Goal: Task Accomplishment & Management: Complete application form

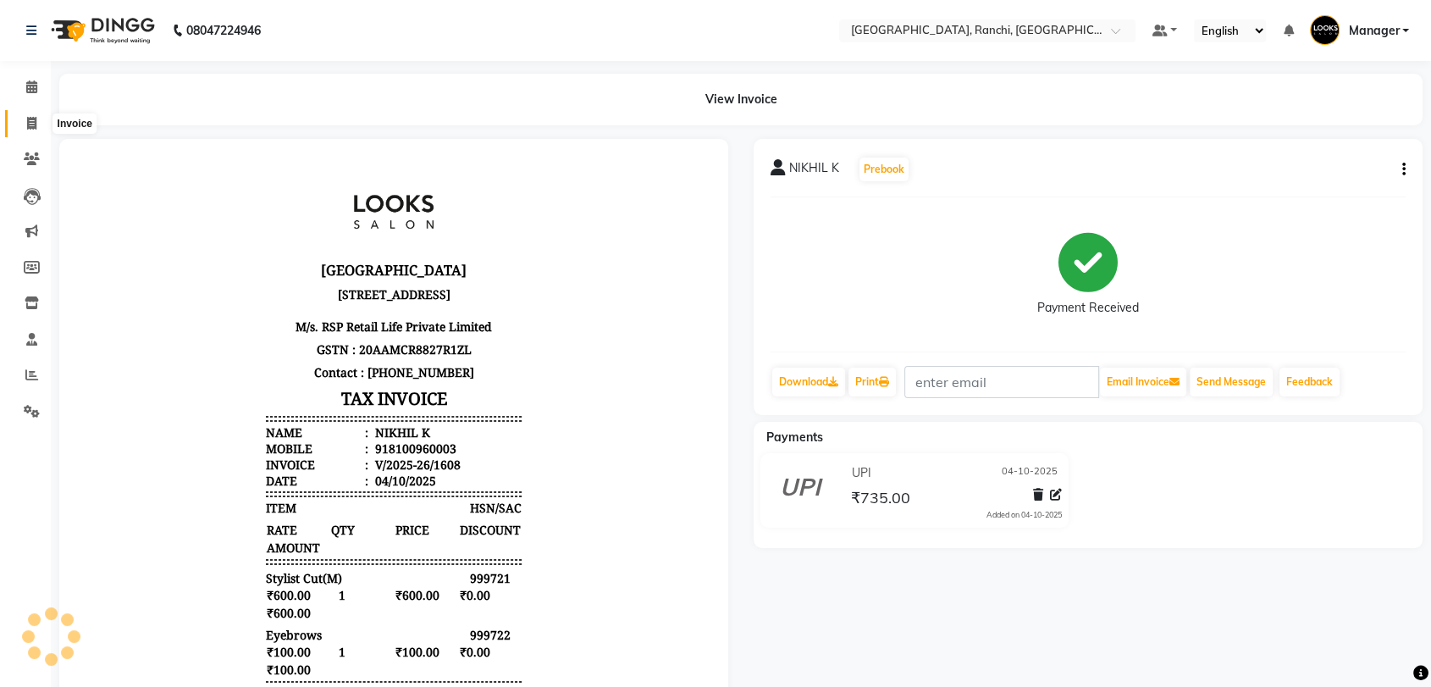
click at [36, 124] on span at bounding box center [32, 123] width 30 height 19
select select "service"
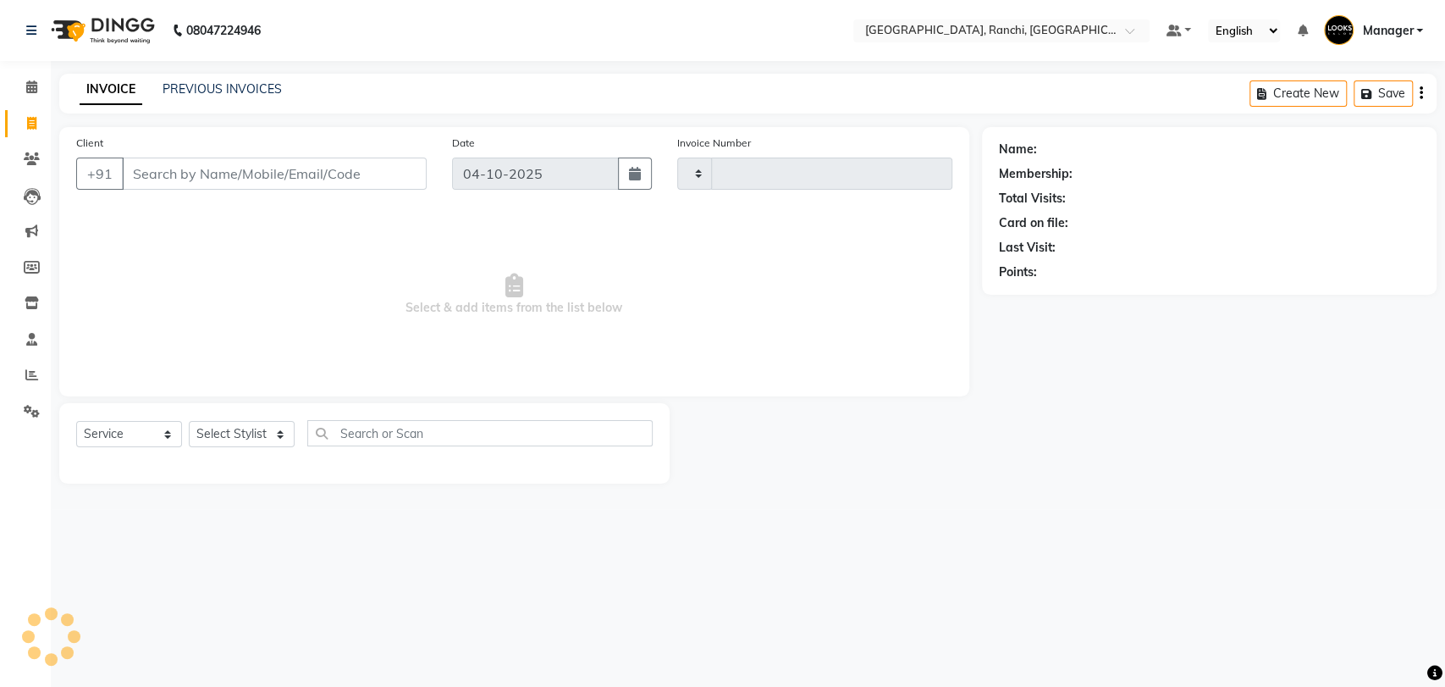
type input "1609"
select select "6463"
click at [156, 182] on input "Client" at bounding box center [274, 174] width 305 height 32
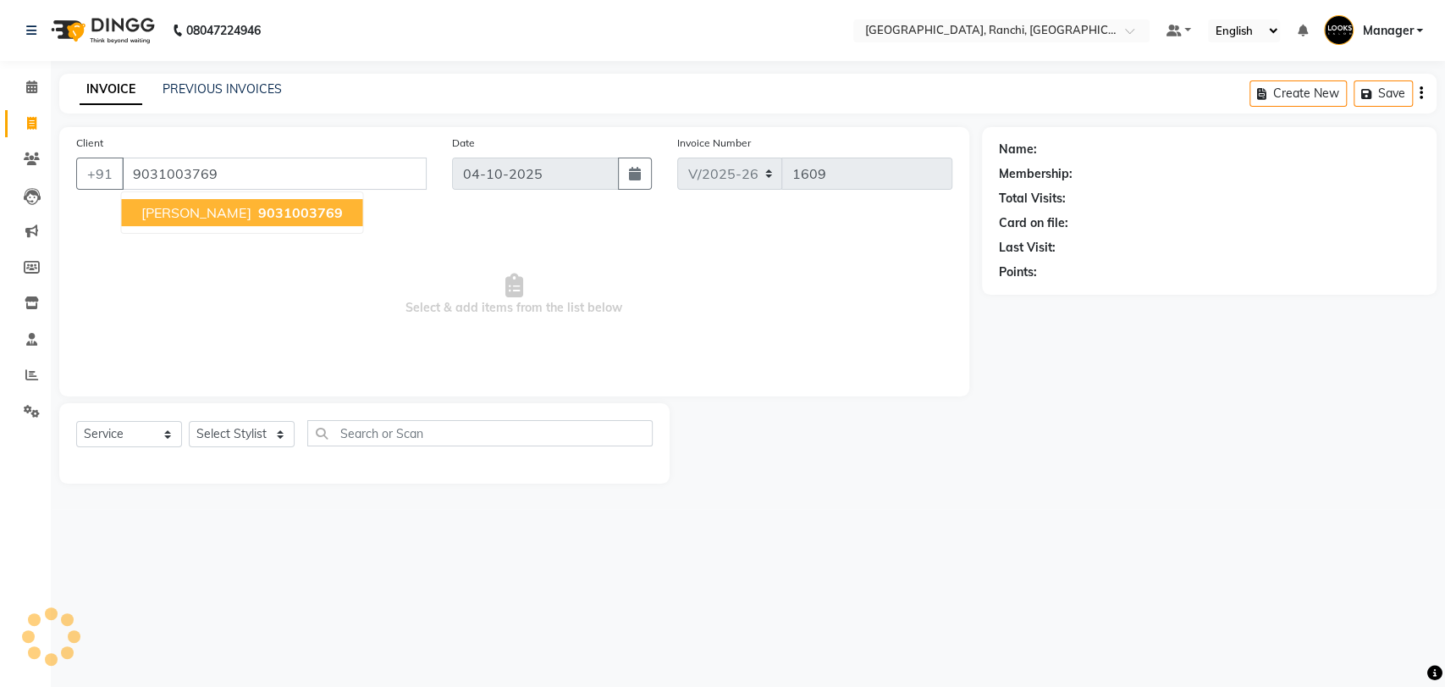
type input "9031003769"
select select "1: Object"
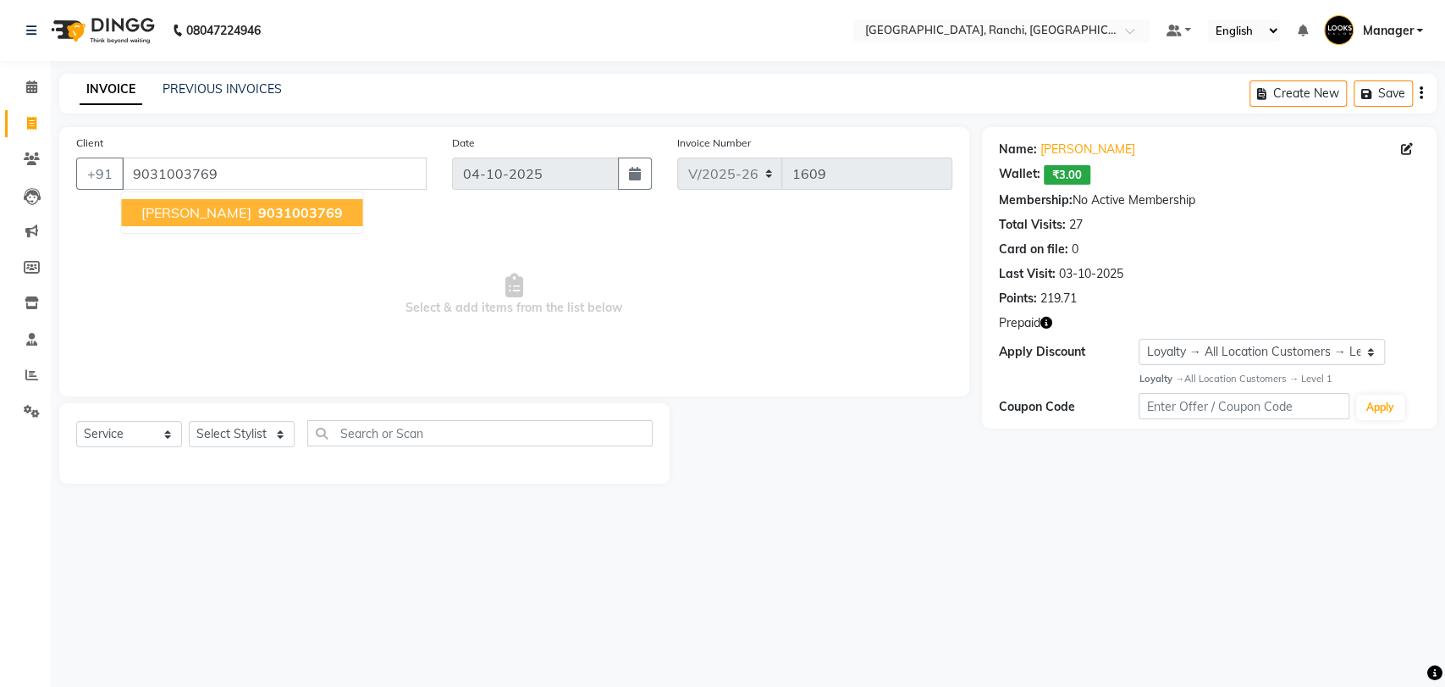
click at [229, 199] on button "[PERSON_NAME] 9031003769" at bounding box center [241, 212] width 241 height 27
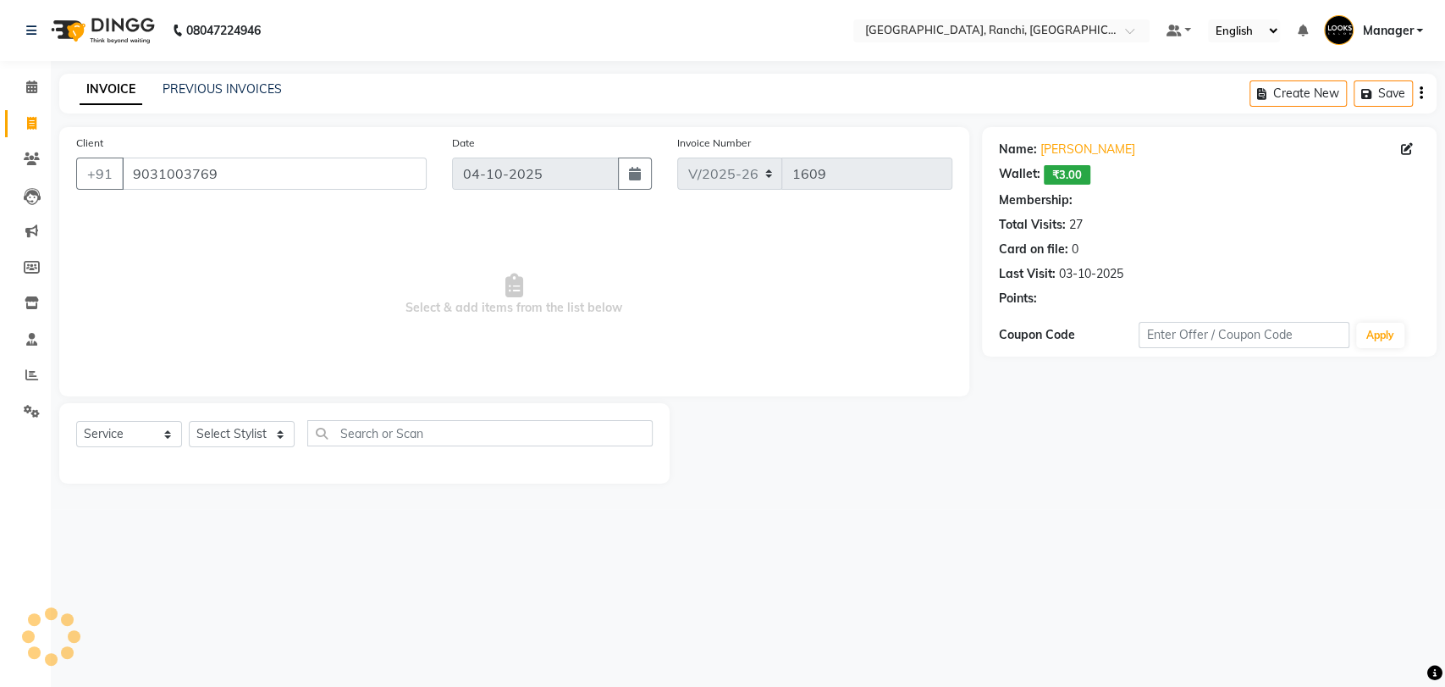
select select "1: Object"
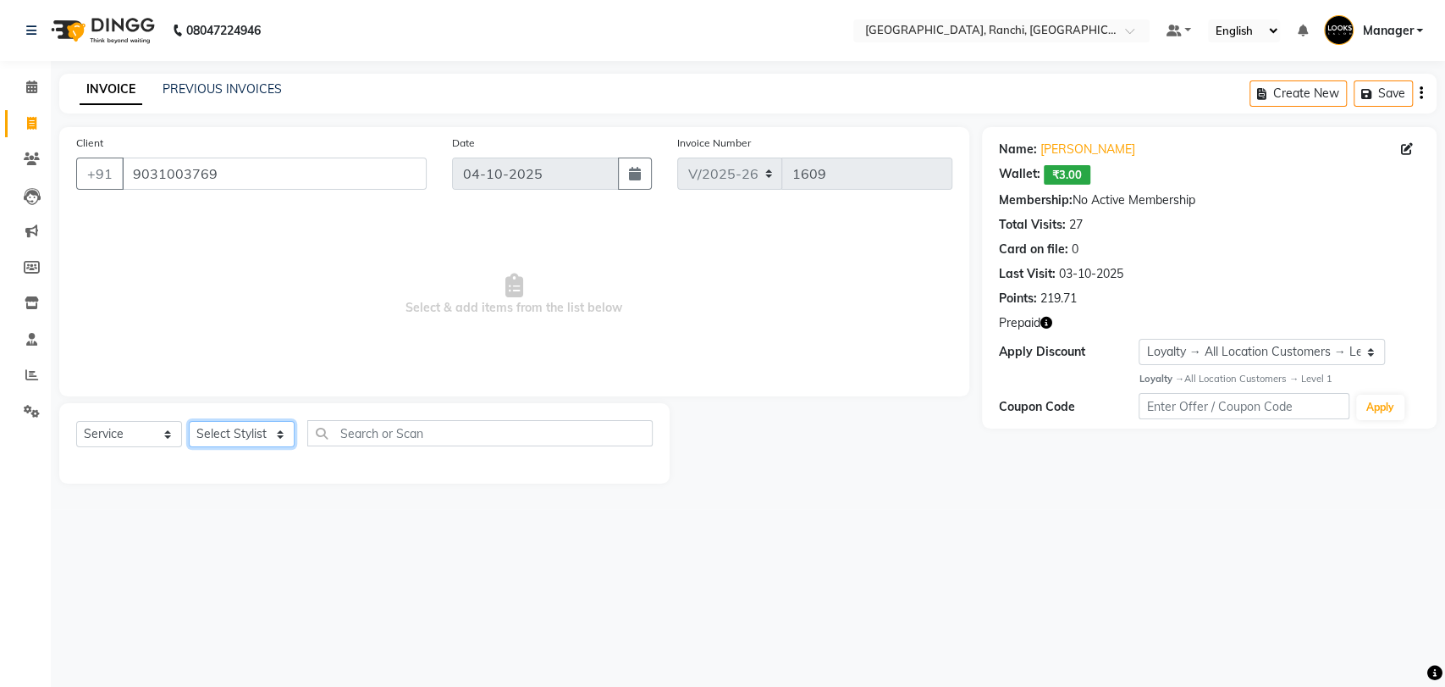
click at [224, 433] on select "Select Stylist [PERSON_NAME] COUNTER_SALES Gautam_pdct [PERSON_NAME] Manager [P…" at bounding box center [242, 434] width 106 height 26
select select "63420"
click at [189, 421] on select "Select Stylist [PERSON_NAME] COUNTER_SALES Gautam_pdct [PERSON_NAME] Manager [P…" at bounding box center [242, 434] width 106 height 26
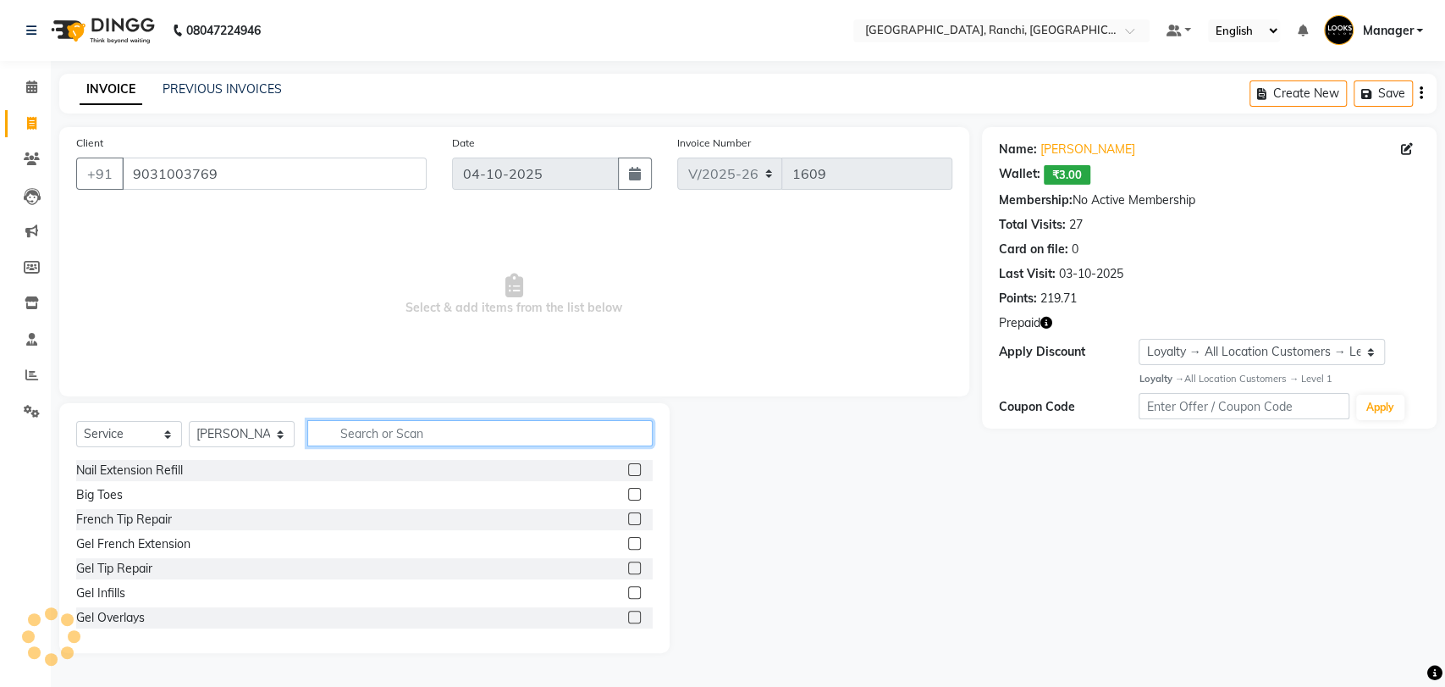
click at [413, 423] on input "text" at bounding box center [479, 433] width 345 height 26
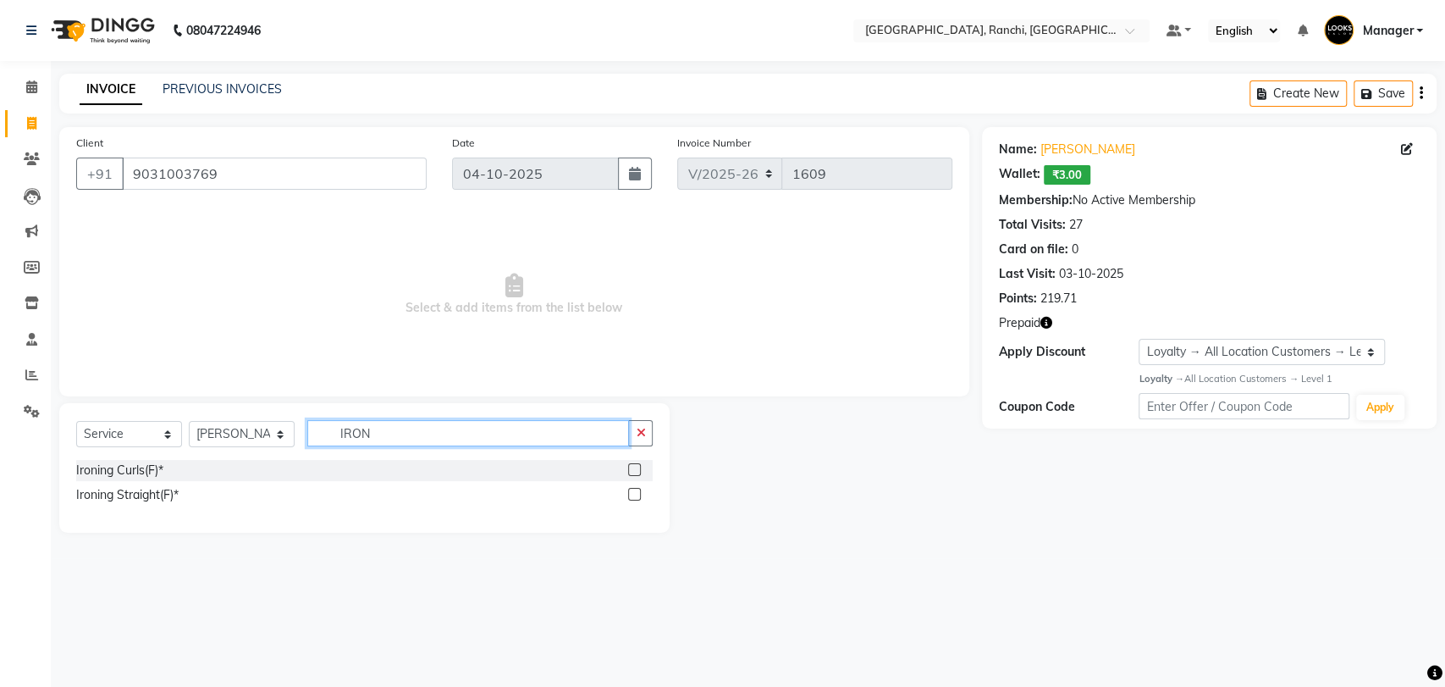
type input "IRON"
click at [637, 491] on label at bounding box center [634, 494] width 13 height 13
click at [637, 491] on input "checkbox" at bounding box center [633, 494] width 11 height 11
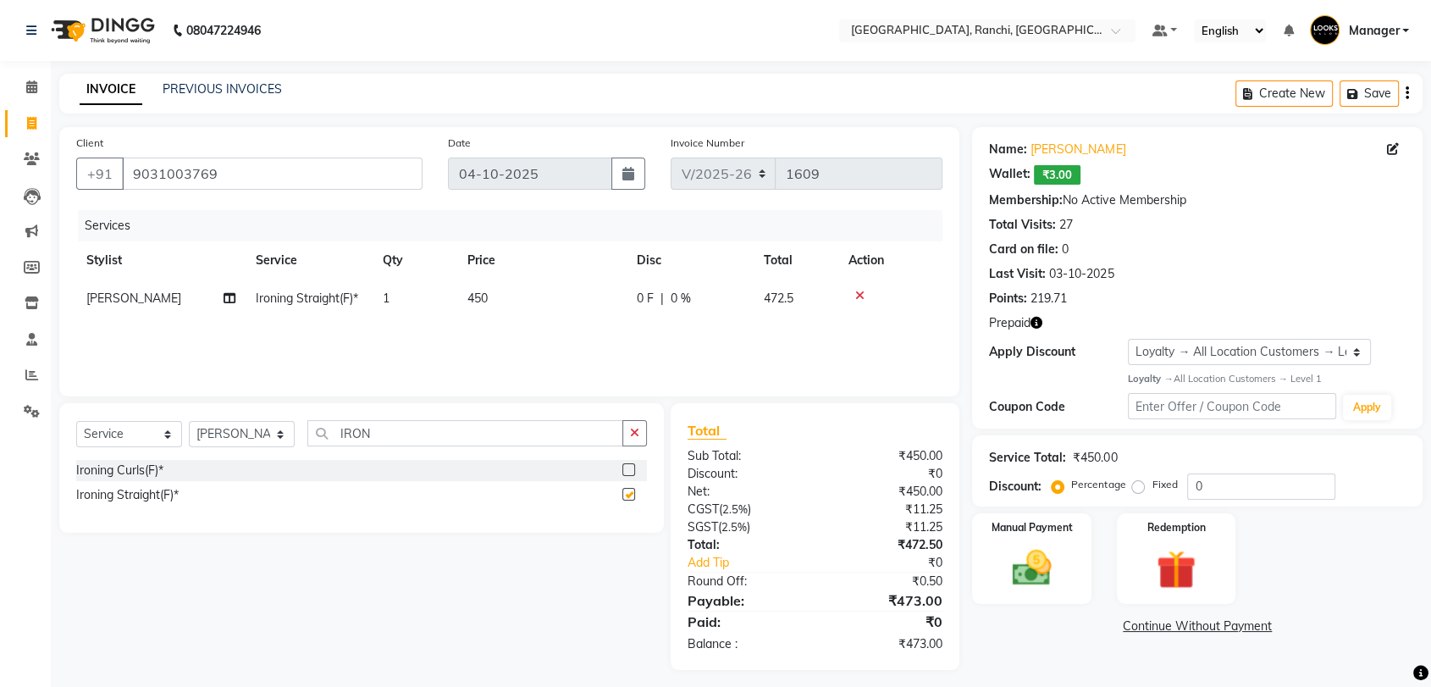
checkbox input "false"
click at [534, 320] on div "Services Stylist Service Qty Price Disc Total Action [PERSON_NAME] Ironing Stra…" at bounding box center [509, 294] width 866 height 169
click at [535, 308] on td "450" at bounding box center [541, 298] width 169 height 38
select select "63420"
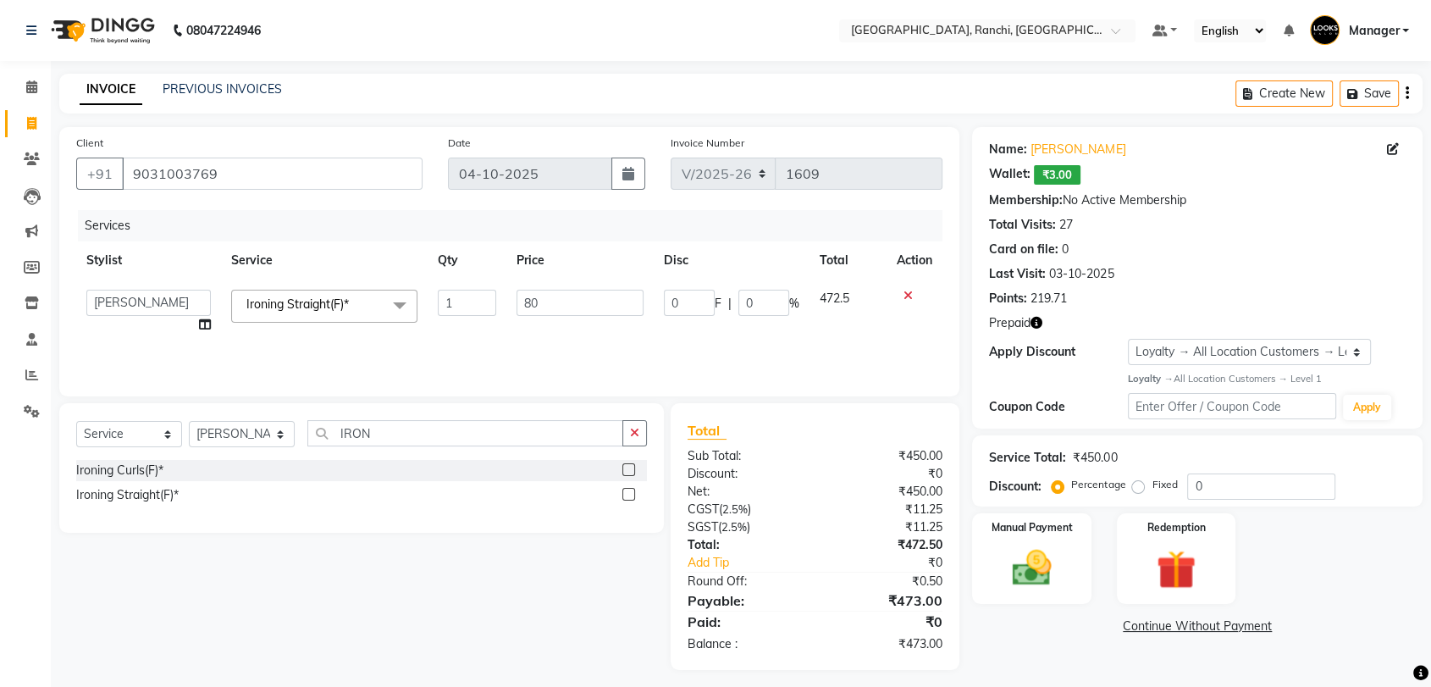
type input "8"
type input "1000"
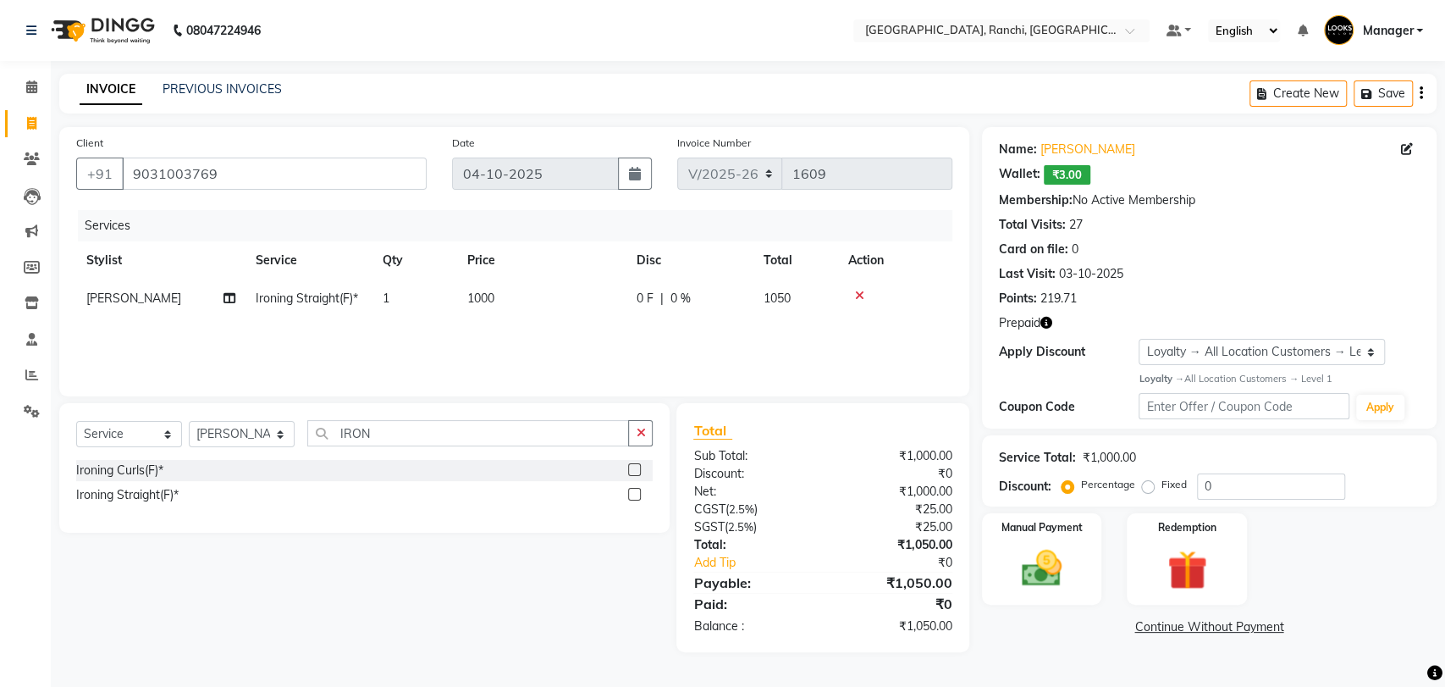
click at [524, 338] on div "Services Stylist Service Qty Price Disc Total Action [PERSON_NAME] Ironing Stra…" at bounding box center [514, 294] width 876 height 169
click at [234, 427] on select "Select Stylist [PERSON_NAME] COUNTER_SALES Gautam_pdct [PERSON_NAME] Manager [P…" at bounding box center [242, 434] width 106 height 26
select select "49644"
click at [189, 421] on select "Select Stylist [PERSON_NAME] COUNTER_SALES Gautam_pdct [PERSON_NAME] Manager [P…" at bounding box center [242, 434] width 106 height 26
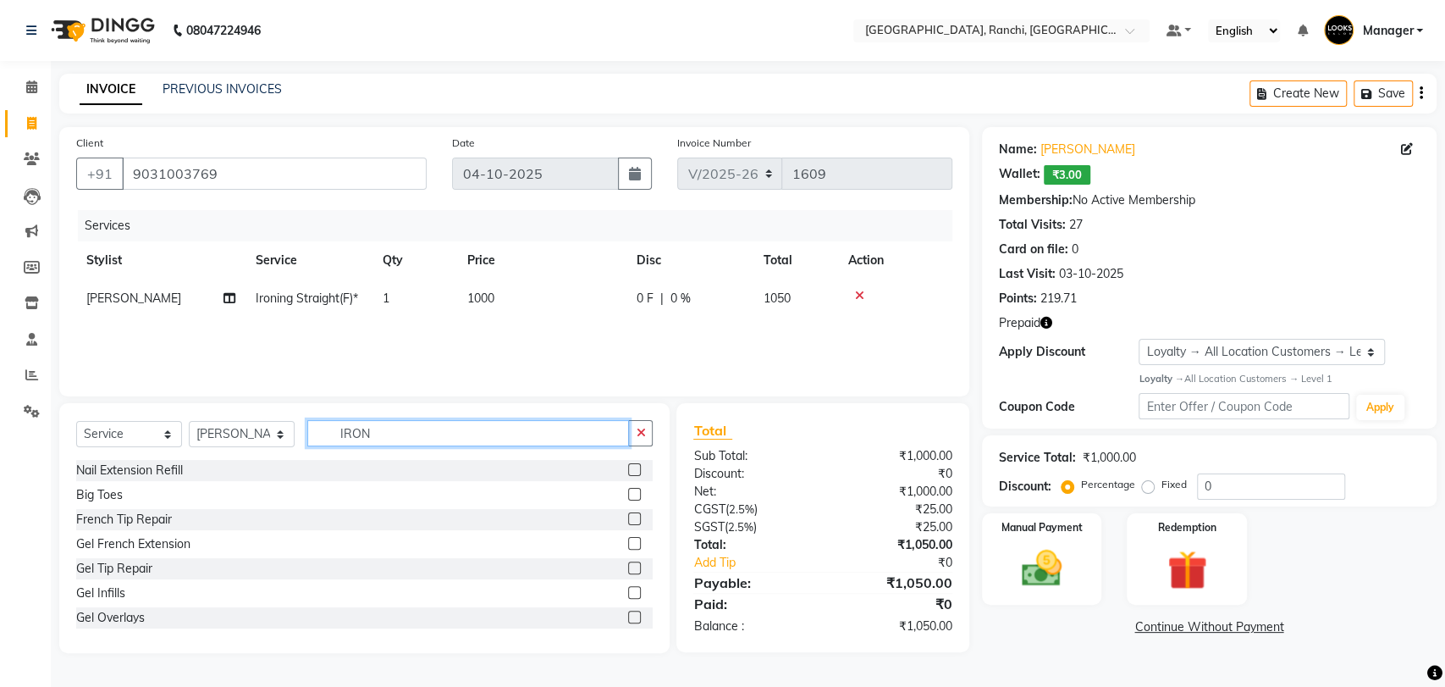
click at [391, 442] on input "IRON" at bounding box center [468, 433] width 322 height 26
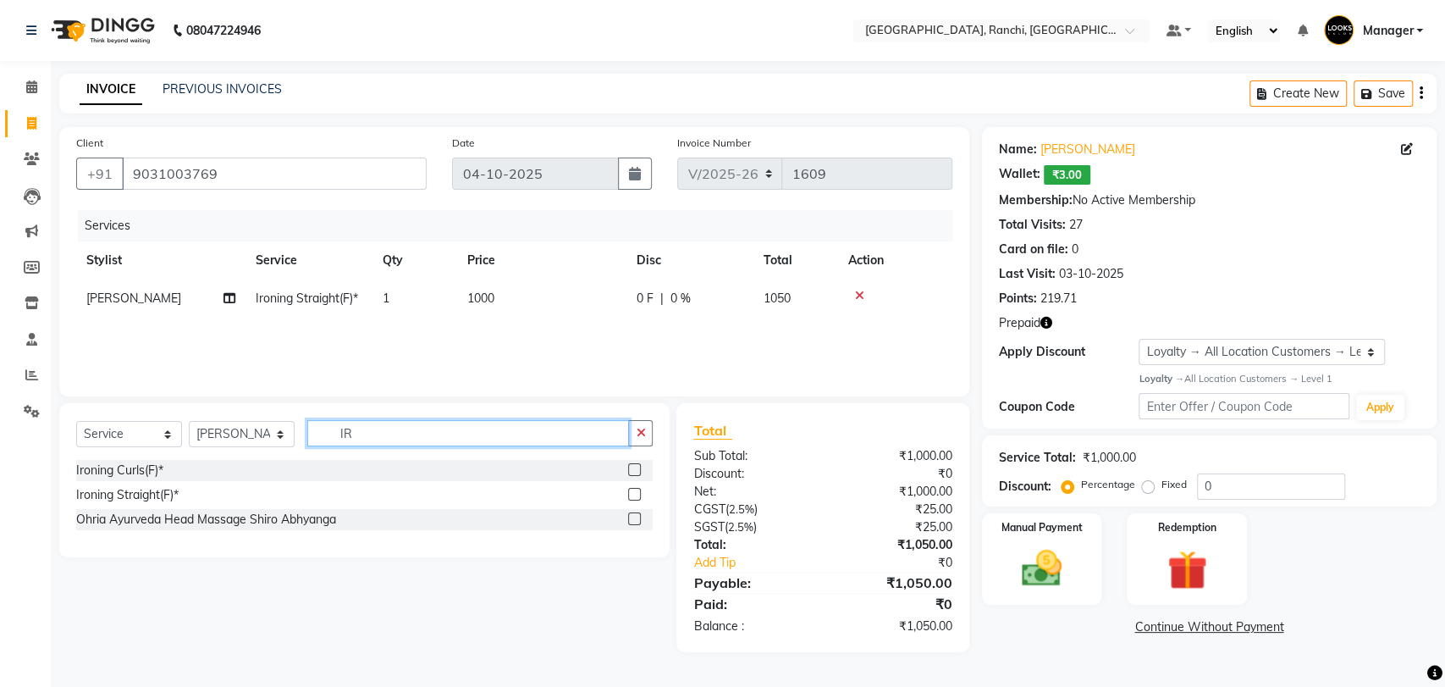
type input "I"
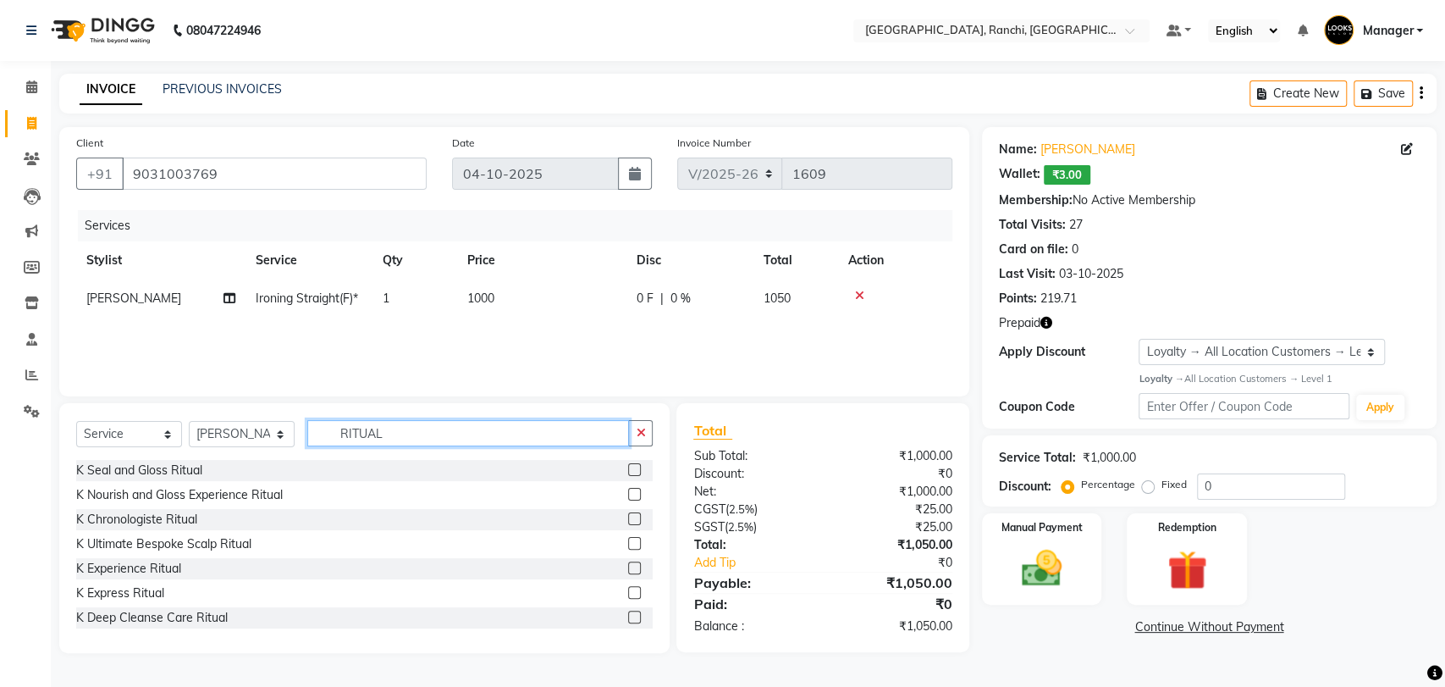
click at [417, 436] on input "RITUAL" at bounding box center [468, 433] width 322 height 26
type input "RITUAL"
click at [628, 565] on label at bounding box center [634, 567] width 13 height 13
click at [628, 565] on input "checkbox" at bounding box center [633, 568] width 11 height 11
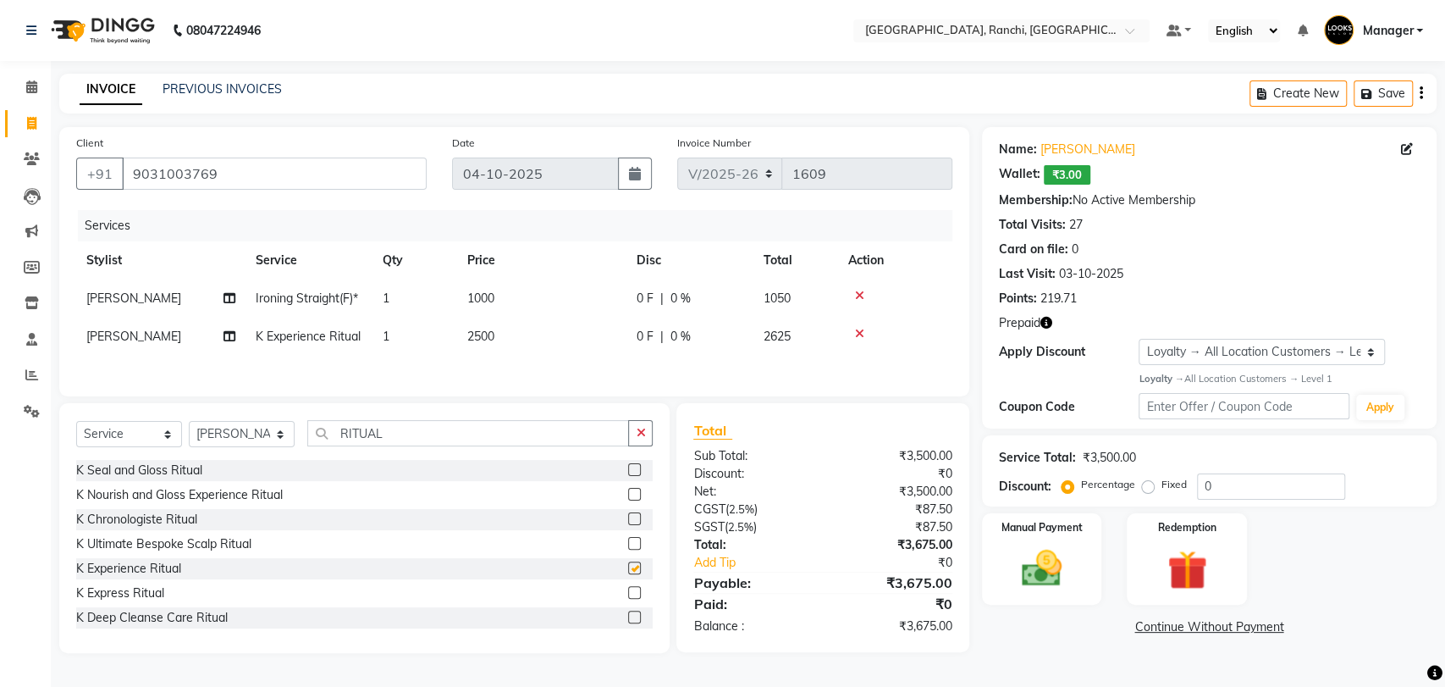
checkbox input "false"
click at [515, 354] on td "2500" at bounding box center [541, 337] width 169 height 38
select select "49644"
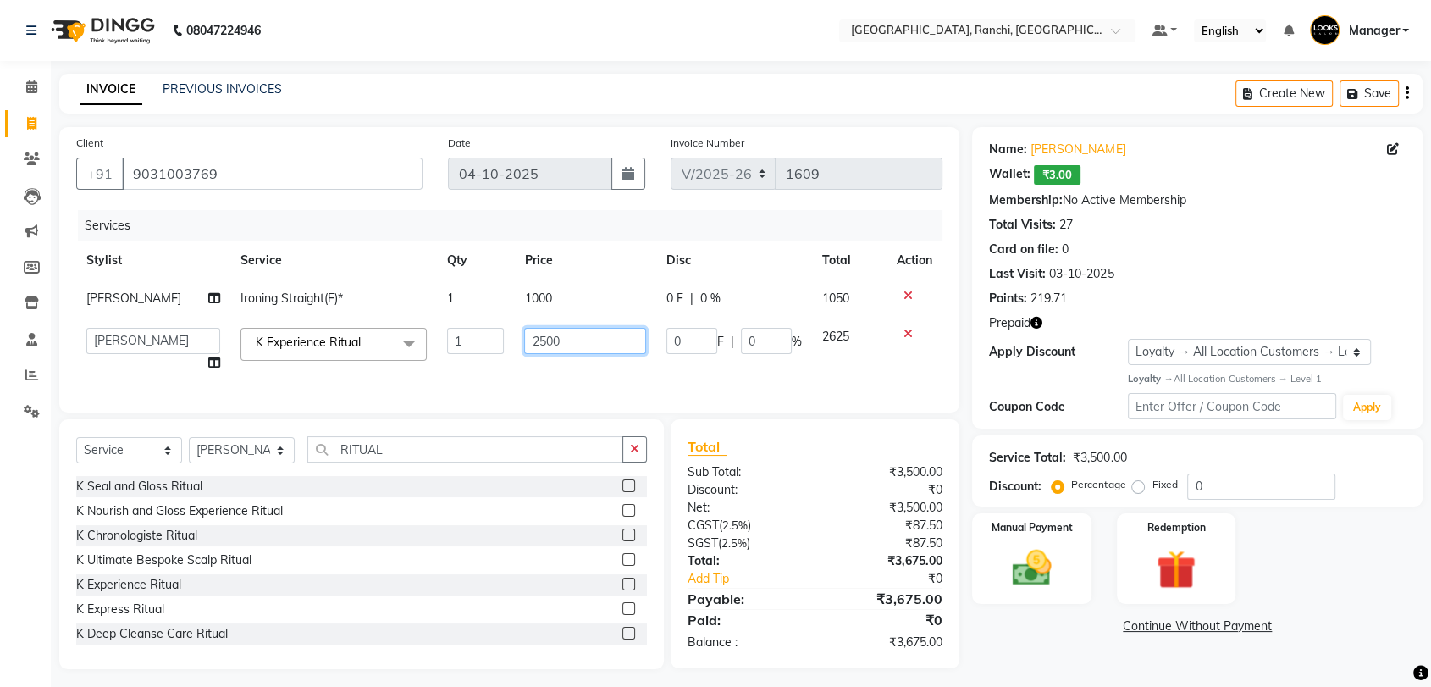
click at [524, 337] on input "2500" at bounding box center [585, 341] width 122 height 26
click at [532, 332] on input "2500" at bounding box center [585, 341] width 122 height 26
click at [534, 336] on input "2500" at bounding box center [585, 341] width 122 height 26
type input "3000"
click at [543, 376] on div "Services Stylist Service Qty Price Disc Total Action [PERSON_NAME] Ironing Stra…" at bounding box center [514, 302] width 876 height 185
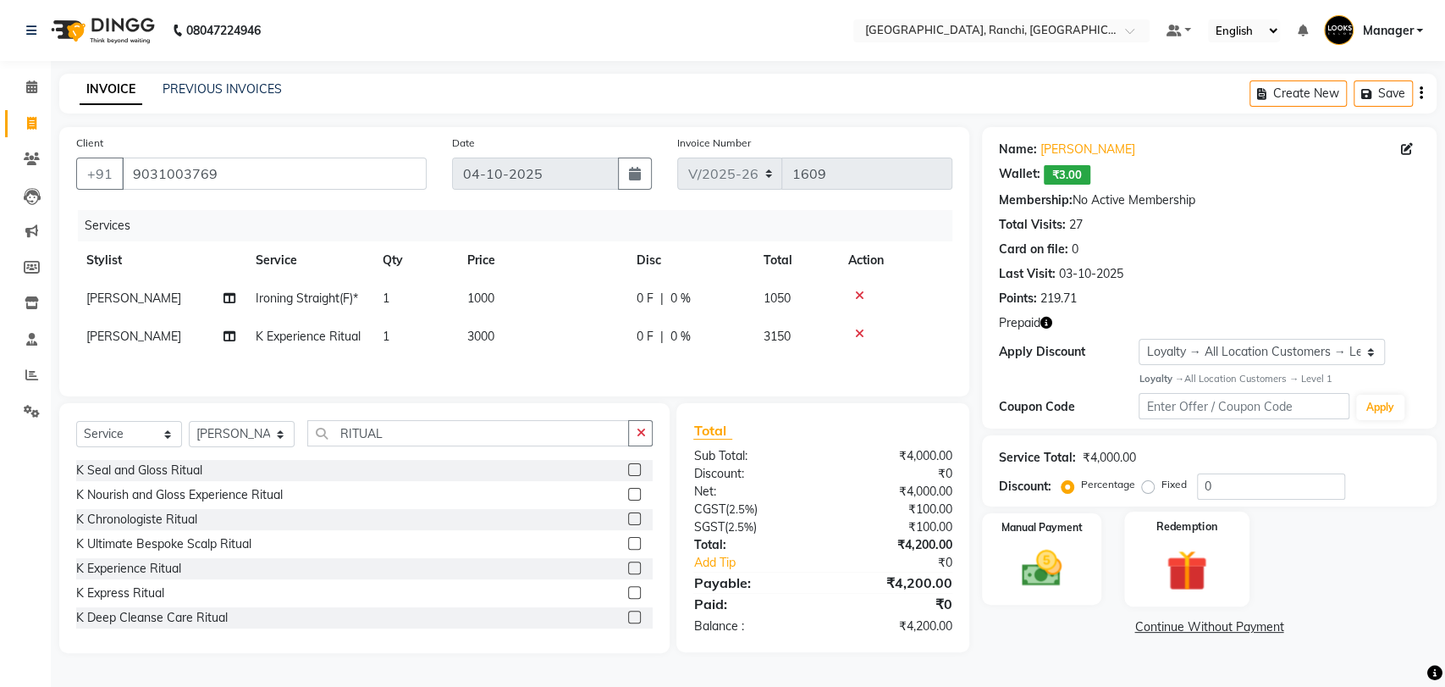
click at [1192, 567] on img at bounding box center [1187, 570] width 67 height 52
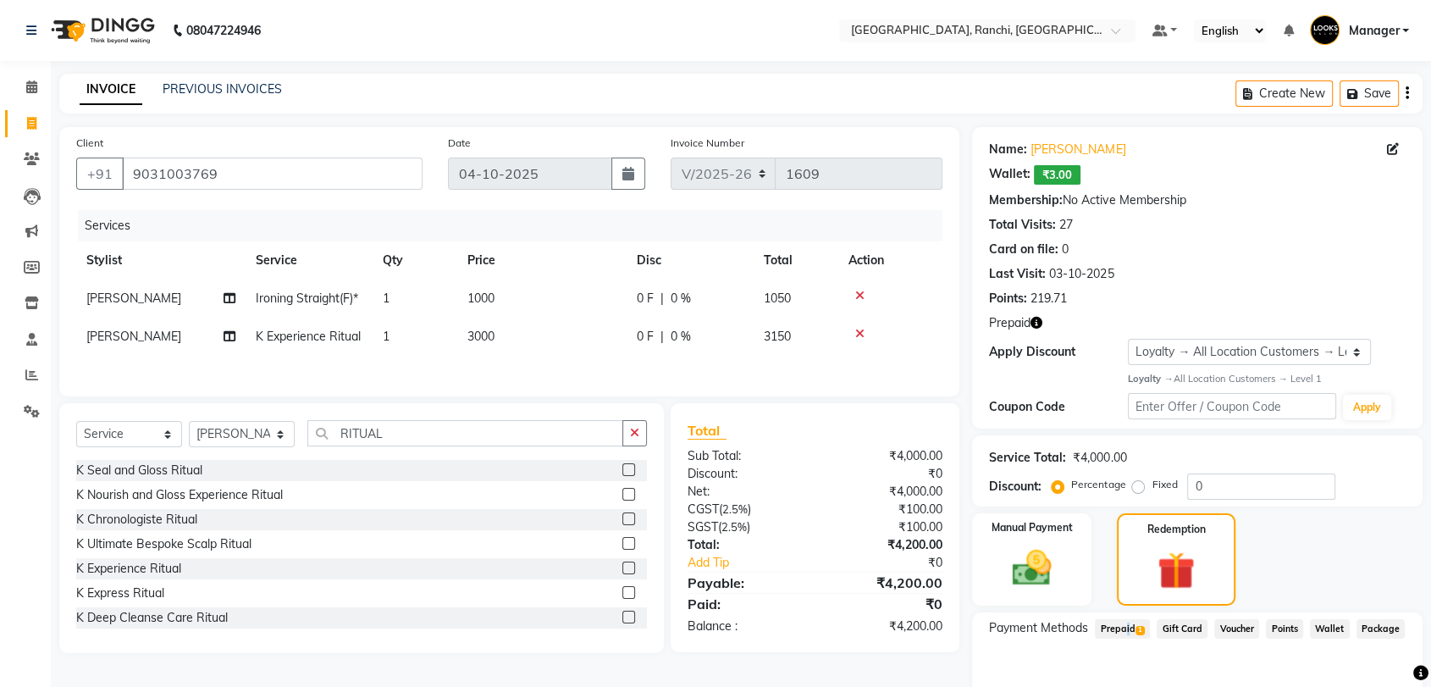
click at [1122, 628] on span "Prepaid 1" at bounding box center [1122, 628] width 55 height 19
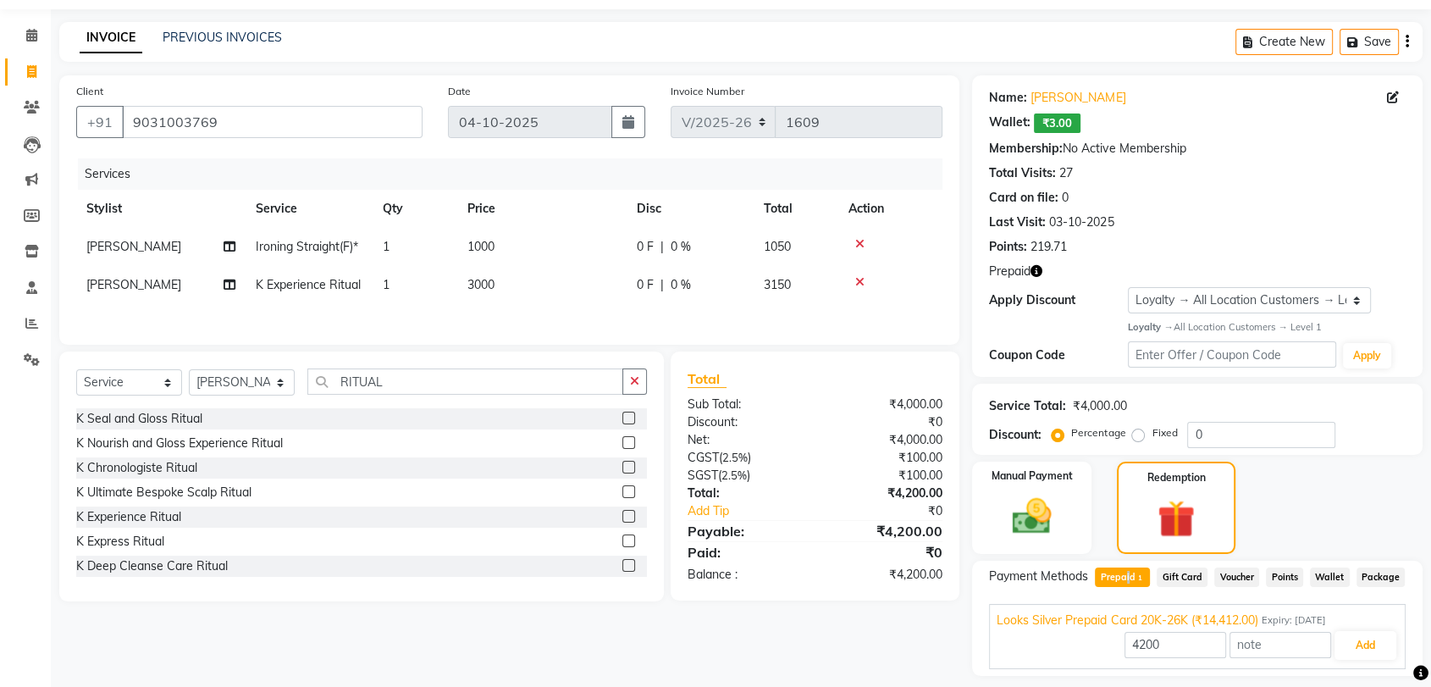
scroll to position [101, 0]
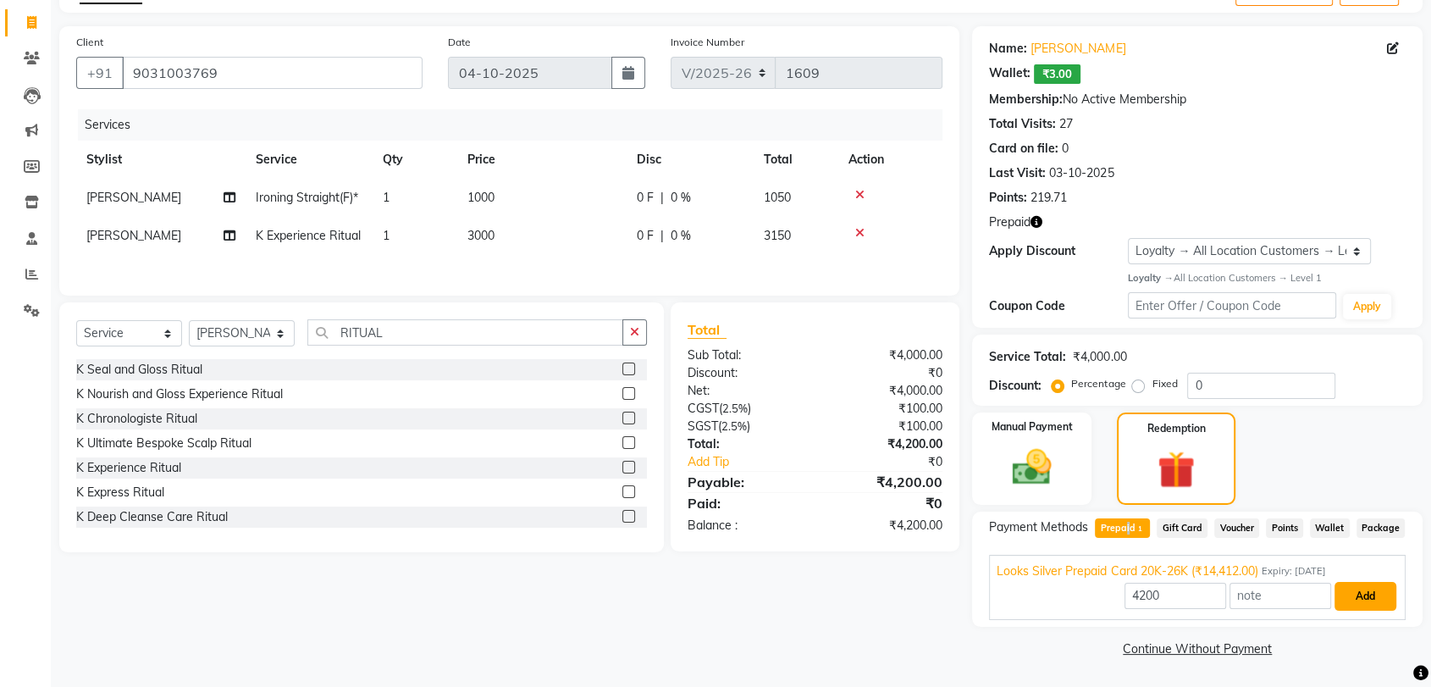
click at [1364, 592] on button "Add" at bounding box center [1366, 596] width 62 height 29
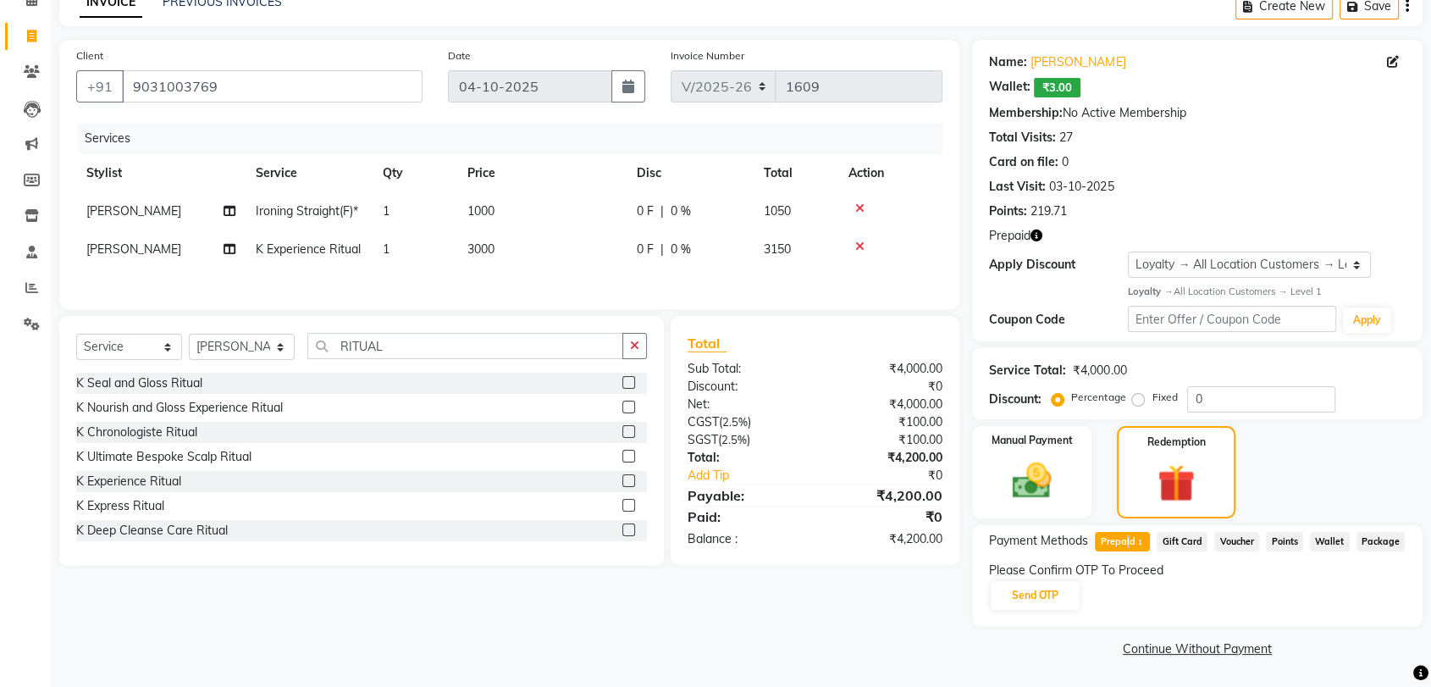
scroll to position [87, 0]
click at [1050, 583] on button "Send OTP" at bounding box center [1035, 595] width 89 height 29
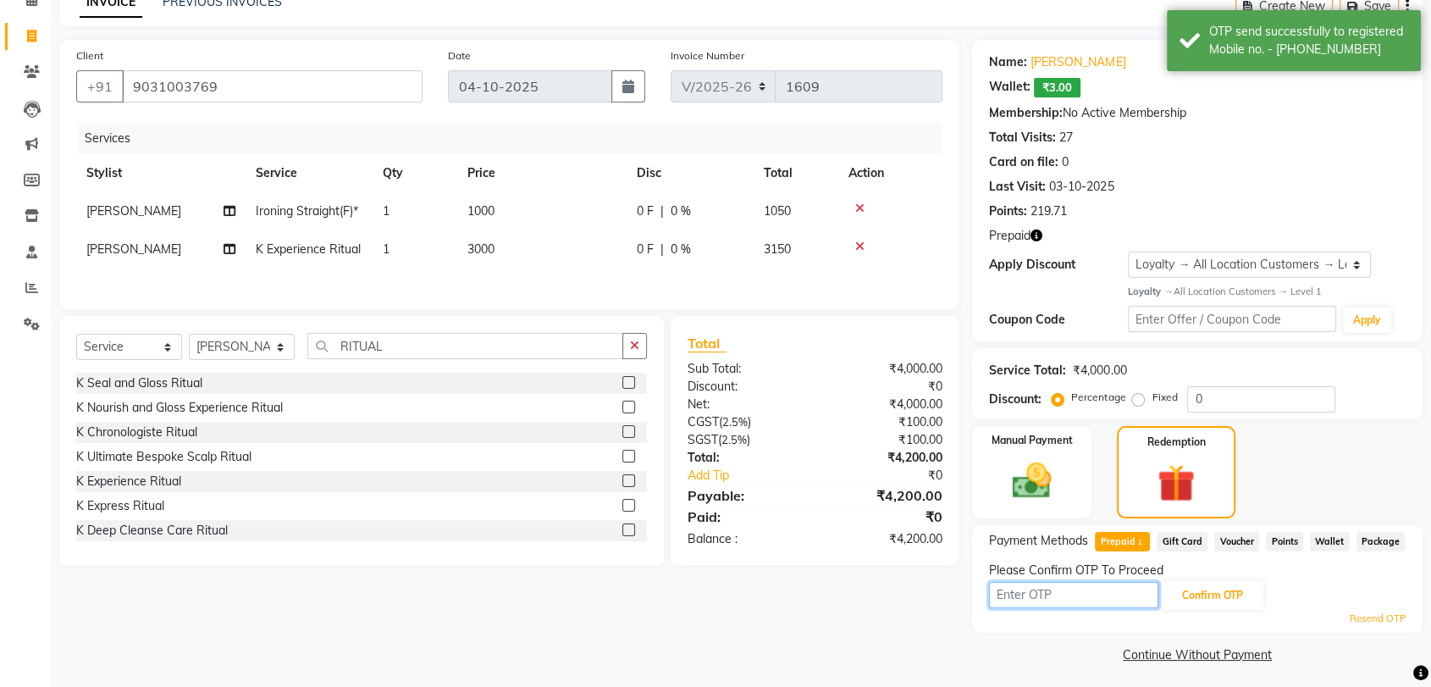
click at [1052, 594] on input "text" at bounding box center [1073, 595] width 169 height 26
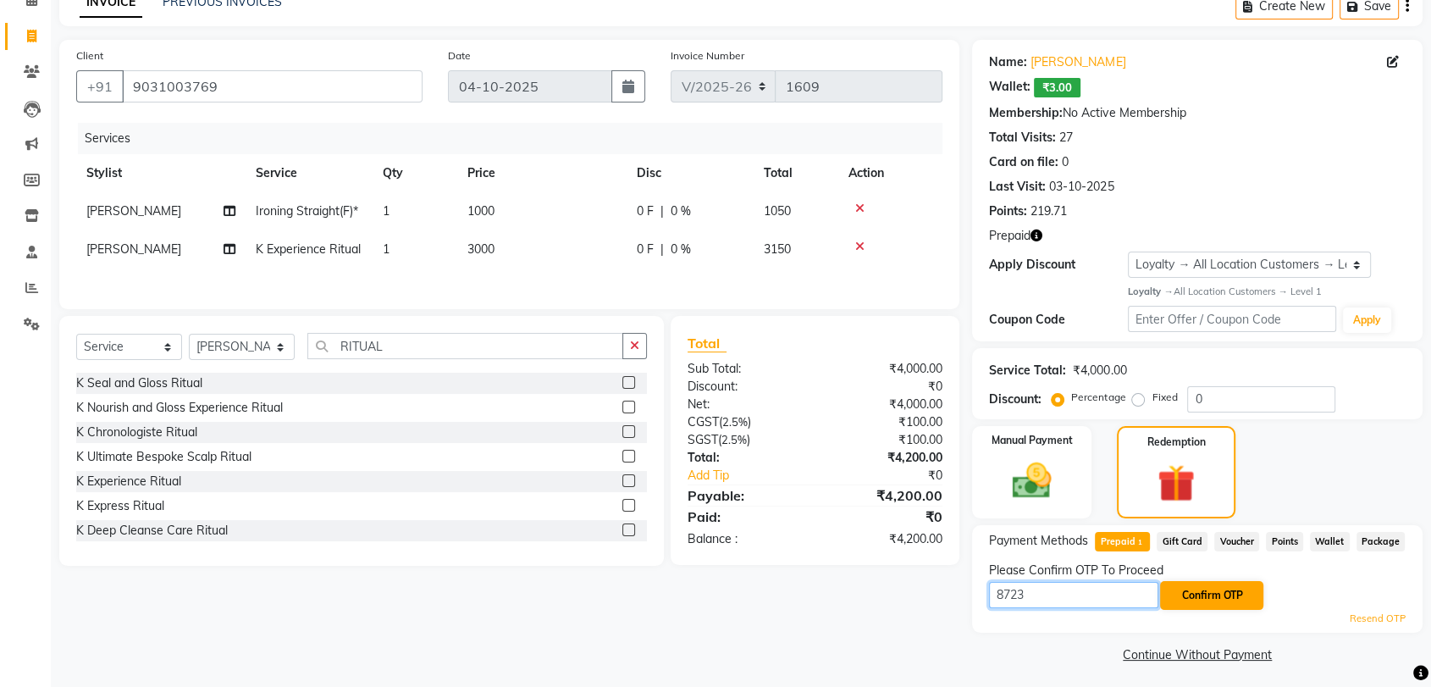
type input "8723"
click at [1207, 589] on button "Confirm OTP" at bounding box center [1211, 595] width 103 height 29
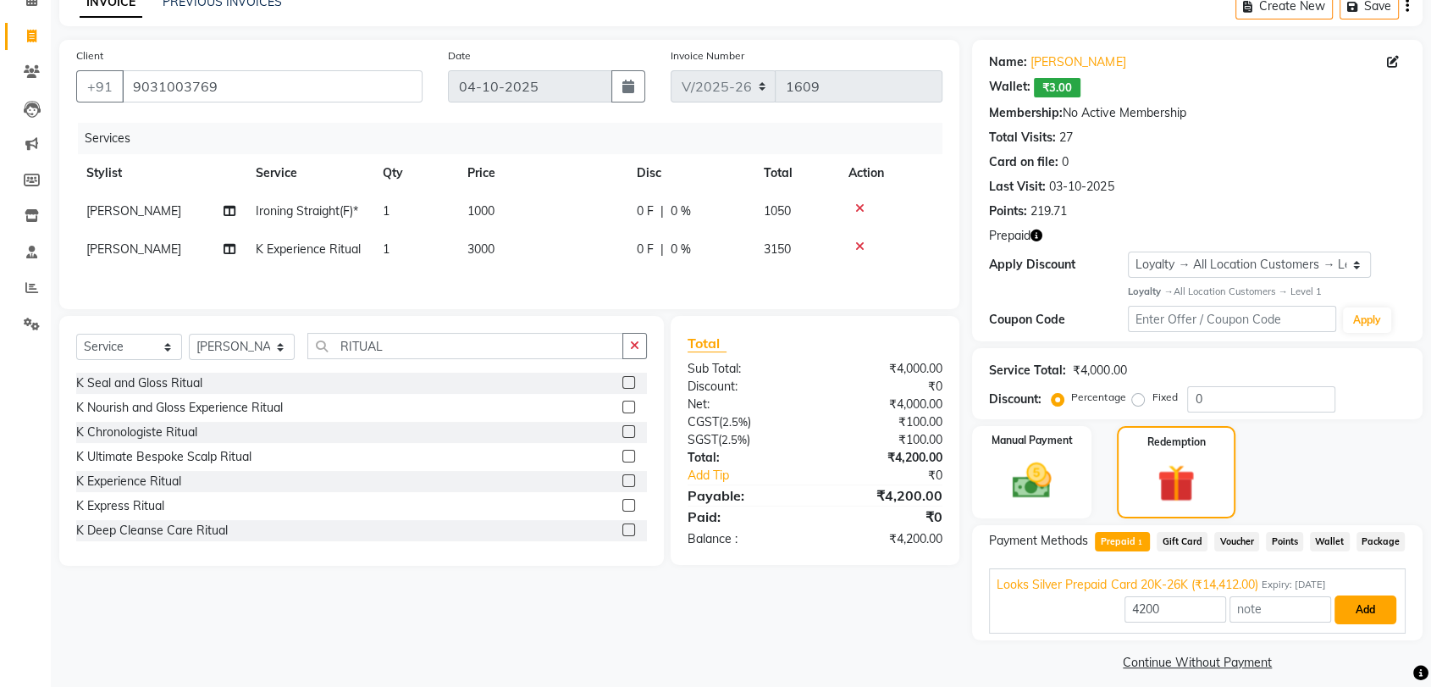
click at [1363, 610] on button "Add" at bounding box center [1366, 609] width 62 height 29
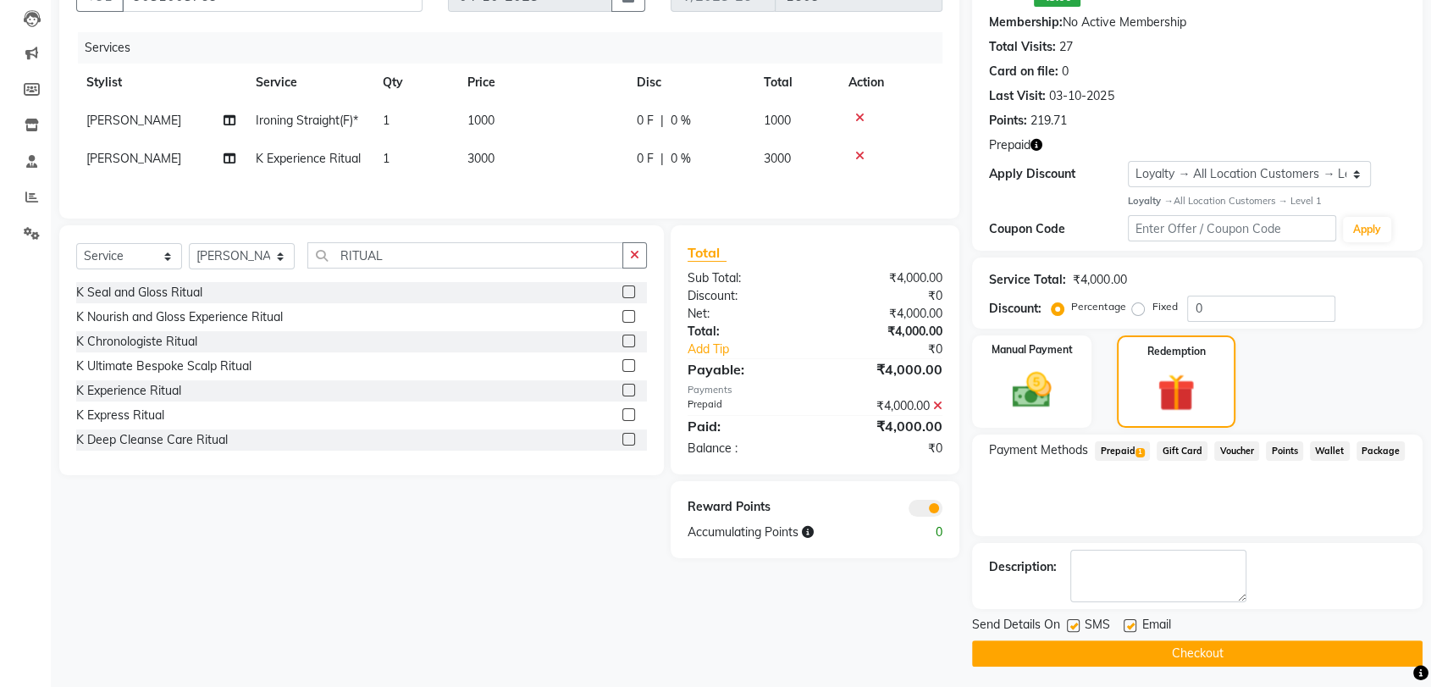
scroll to position [182, 0]
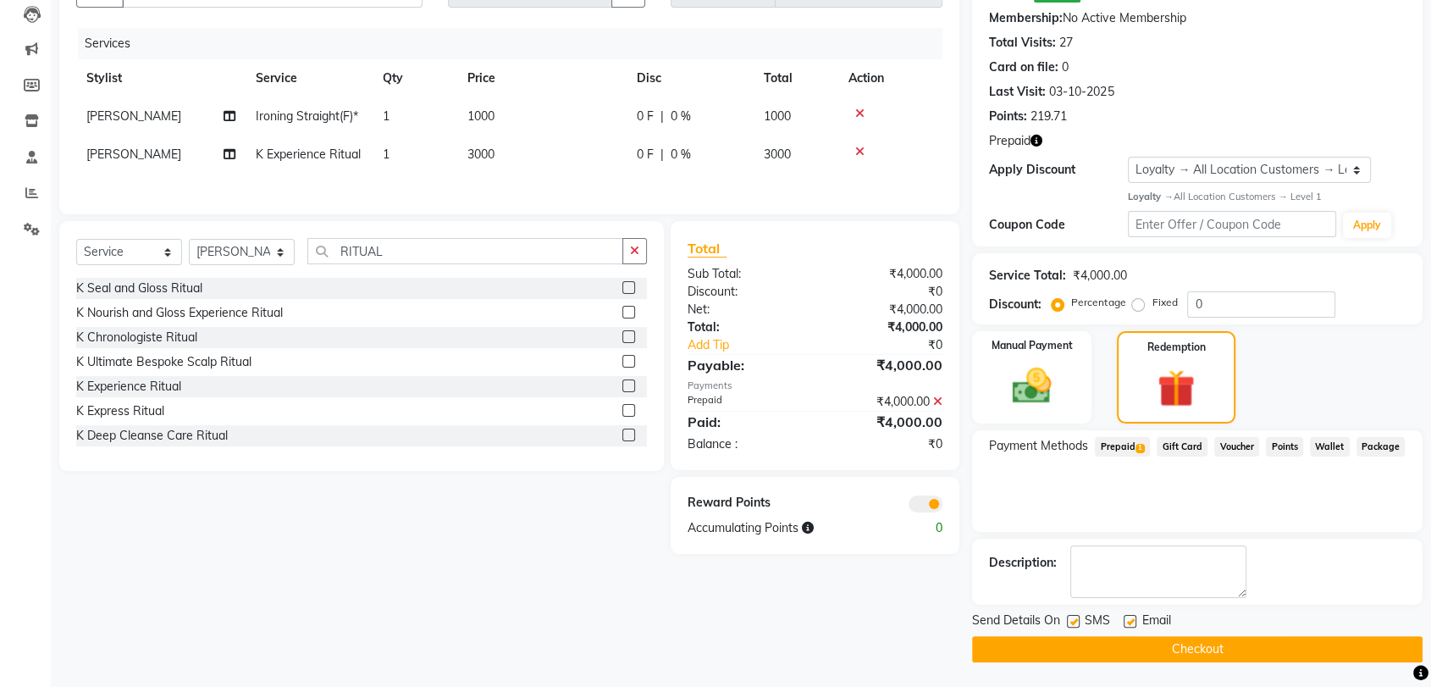
click at [1244, 644] on button "Checkout" at bounding box center [1197, 649] width 450 height 26
